Goal: Use online tool/utility

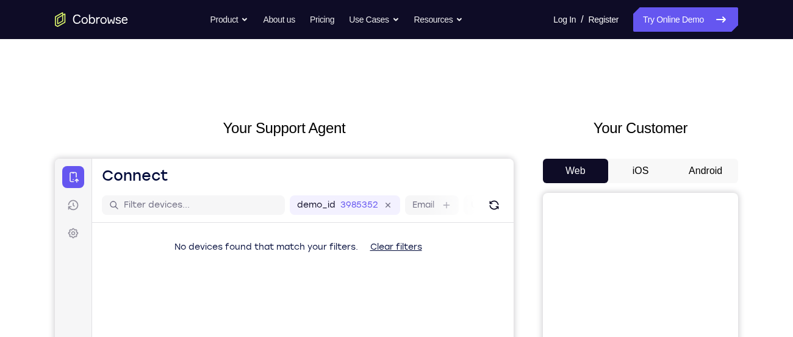
click at [700, 170] on button "Android" at bounding box center [705, 171] width 65 height 24
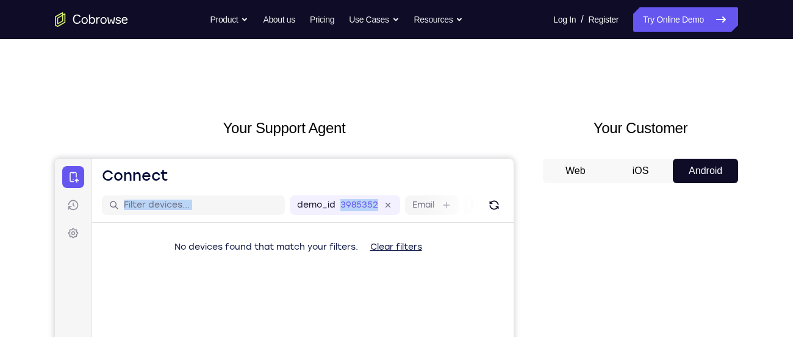
drag, startPoint x: 504, startPoint y: 214, endPoint x: 436, endPoint y: -102, distance: 323.0
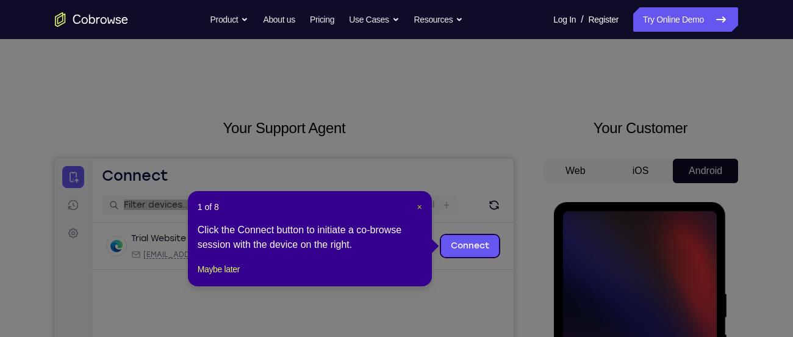
click at [421, 206] on span "×" at bounding box center [419, 207] width 5 height 10
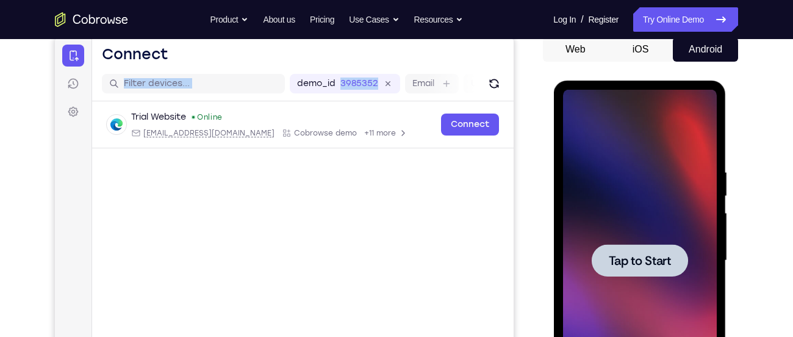
scroll to position [155, 0]
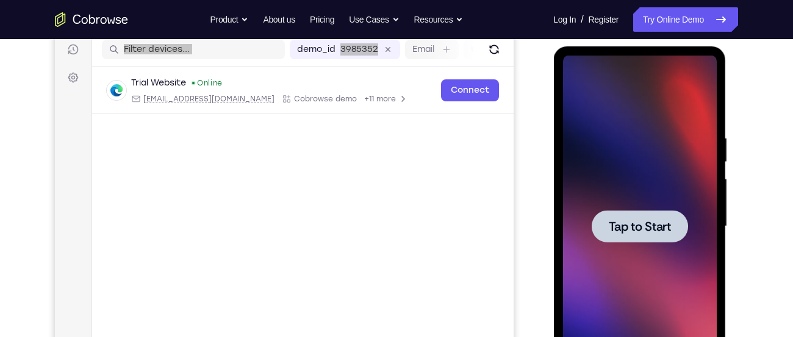
click at [554, 204] on div "Tap to Start" at bounding box center [639, 227] width 173 height 363
click at [623, 159] on div at bounding box center [639, 225] width 154 height 341
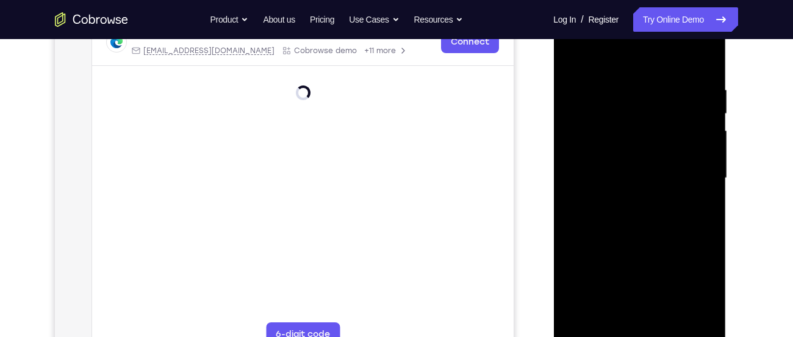
scroll to position [252, 0]
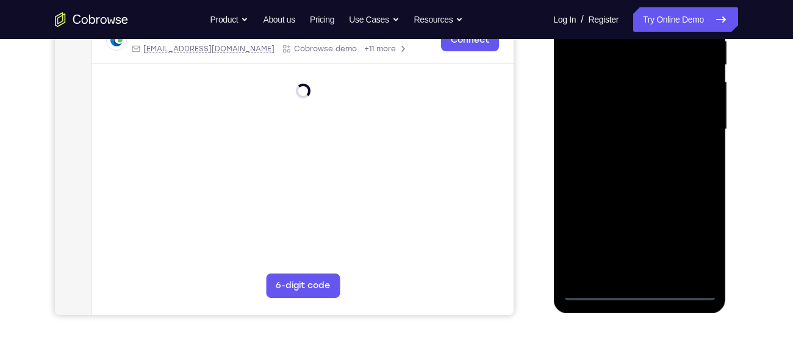
click at [640, 296] on div at bounding box center [639, 129] width 154 height 341
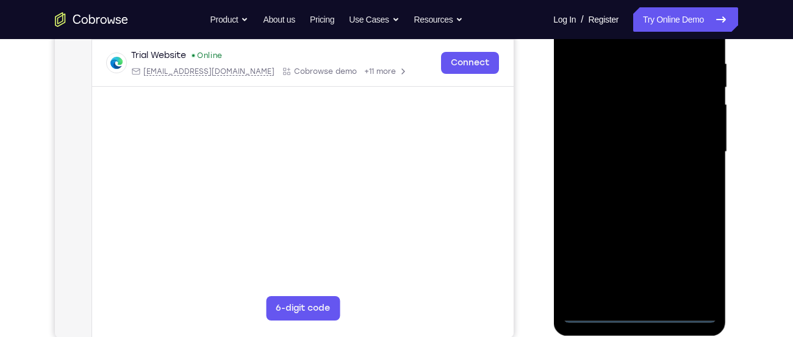
click at [692, 265] on div at bounding box center [639, 151] width 154 height 341
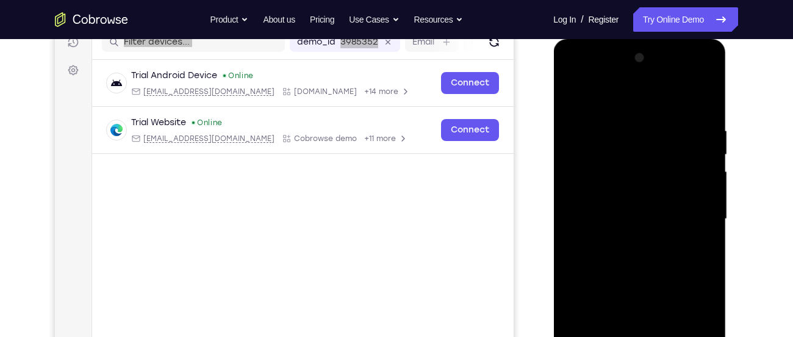
scroll to position [160, 0]
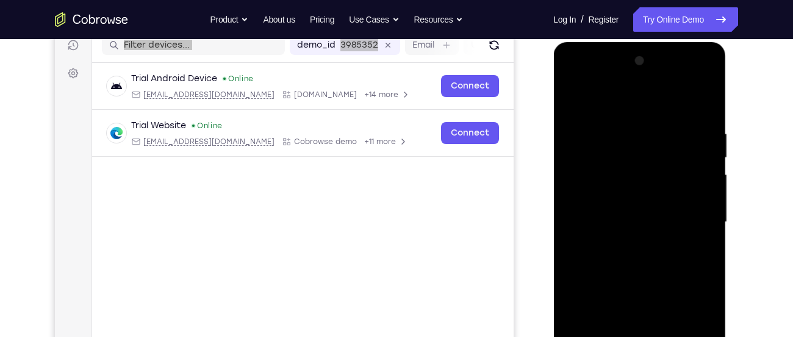
click at [630, 115] on div at bounding box center [639, 221] width 154 height 341
click at [632, 111] on div at bounding box center [639, 221] width 154 height 341
click at [634, 102] on div at bounding box center [639, 221] width 154 height 341
click at [692, 222] on div at bounding box center [639, 221] width 154 height 341
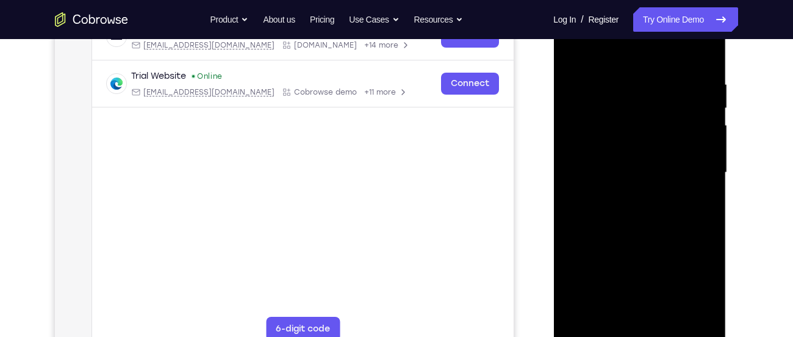
scroll to position [210, 0]
click at [629, 194] on div at bounding box center [639, 171] width 154 height 341
click at [642, 162] on div at bounding box center [639, 171] width 154 height 341
click at [607, 145] on div at bounding box center [639, 171] width 154 height 341
click at [609, 175] on div at bounding box center [639, 171] width 154 height 341
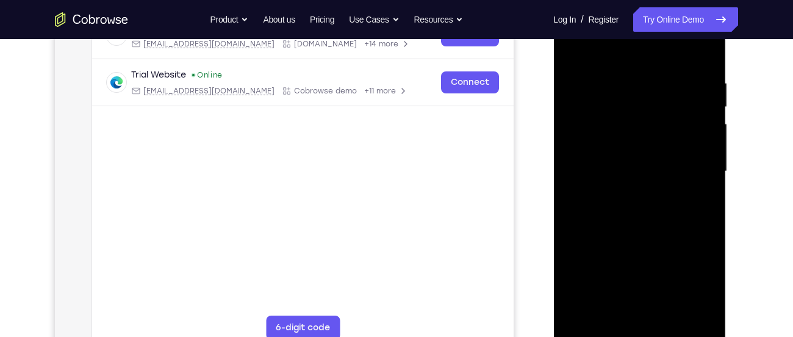
click at [634, 219] on div at bounding box center [639, 171] width 154 height 341
click at [634, 210] on div at bounding box center [639, 171] width 154 height 341
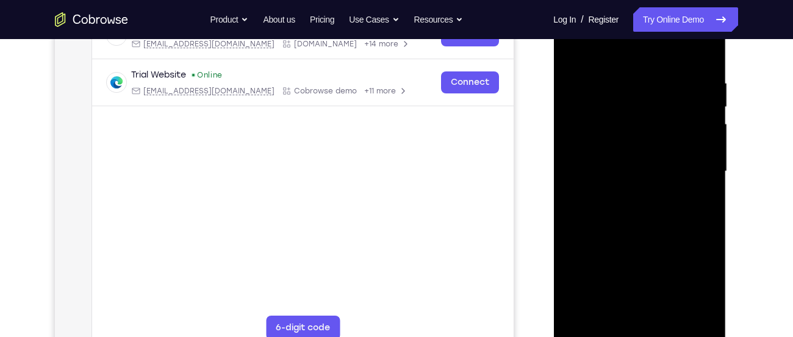
click at [634, 210] on div at bounding box center [639, 171] width 154 height 341
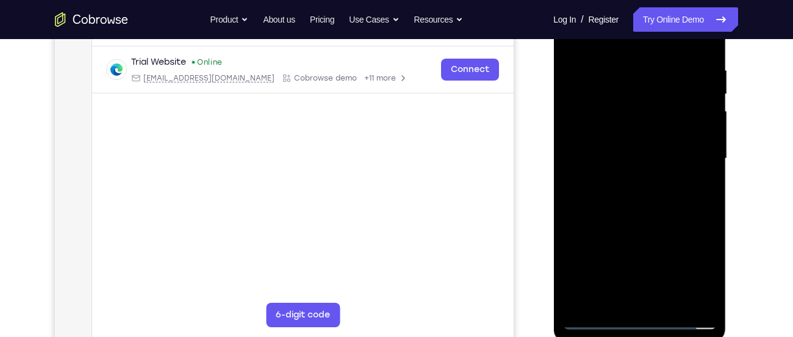
scroll to position [224, 0]
click at [626, 205] on div at bounding box center [639, 157] width 154 height 341
click at [674, 301] on div at bounding box center [639, 157] width 154 height 341
click at [667, 303] on div at bounding box center [639, 157] width 154 height 341
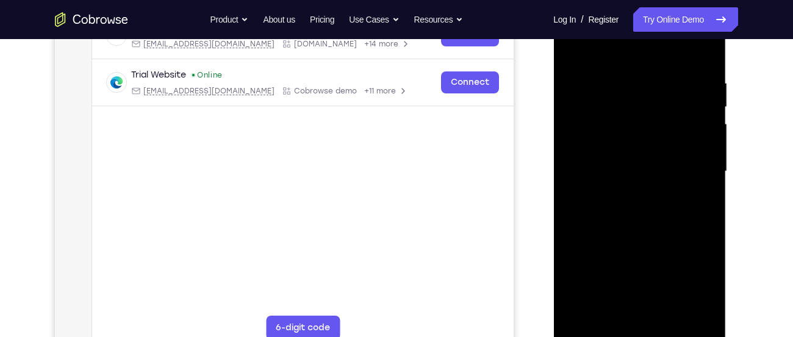
scroll to position [209, 0]
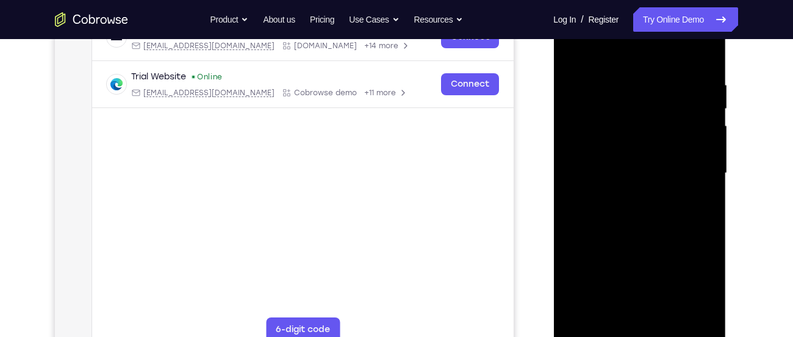
click at [632, 237] on div at bounding box center [639, 172] width 154 height 341
click at [639, 166] on div at bounding box center [639, 172] width 154 height 341
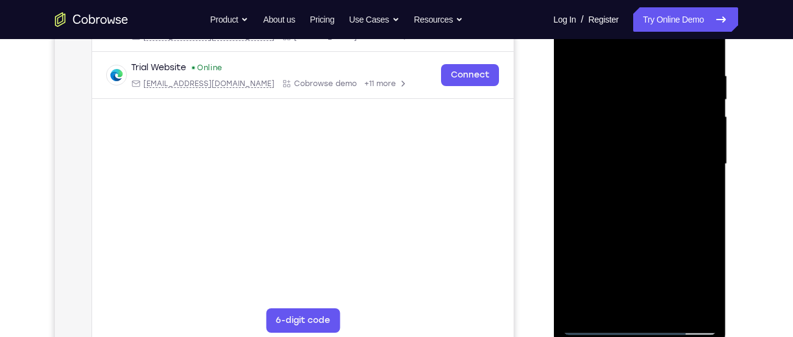
scroll to position [217, 0]
click at [609, 302] on div at bounding box center [639, 164] width 154 height 341
click at [705, 280] on div at bounding box center [639, 164] width 154 height 341
click at [569, 50] on div at bounding box center [639, 164] width 154 height 341
click at [569, 49] on div at bounding box center [639, 164] width 154 height 341
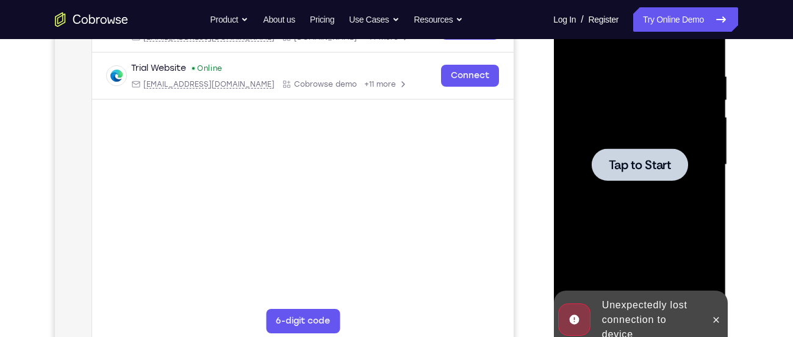
click at [571, 41] on div at bounding box center [639, 164] width 154 height 341
